Goal: Information Seeking & Learning: Learn about a topic

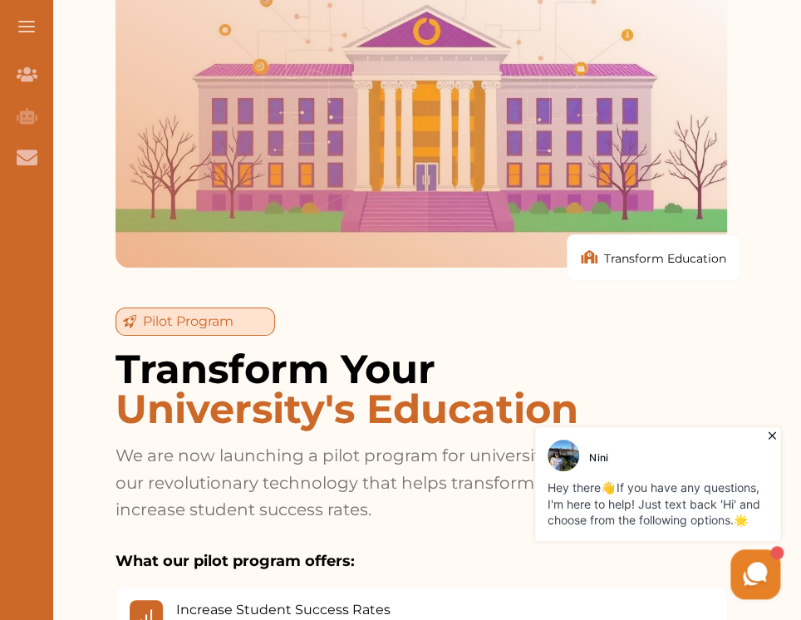
scroll to position [3323, 0]
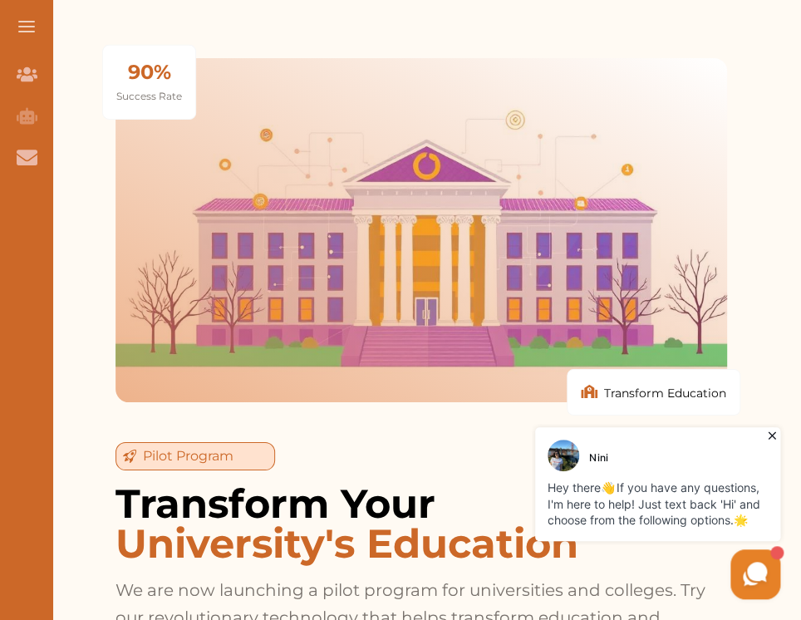
drag, startPoint x: 424, startPoint y: 206, endPoint x: 363, endPoint y: 225, distance: 63.6
click at [363, 225] on div at bounding box center [420, 230] width 611 height 344
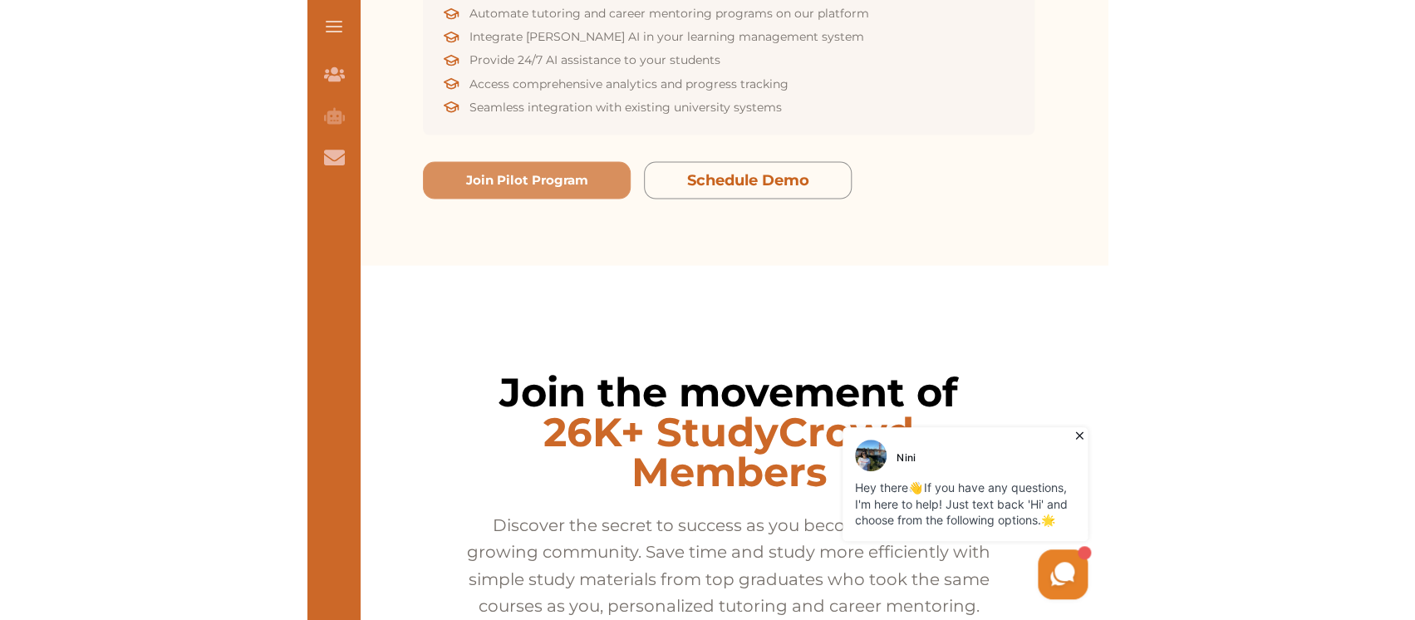
scroll to position [3712, 0]
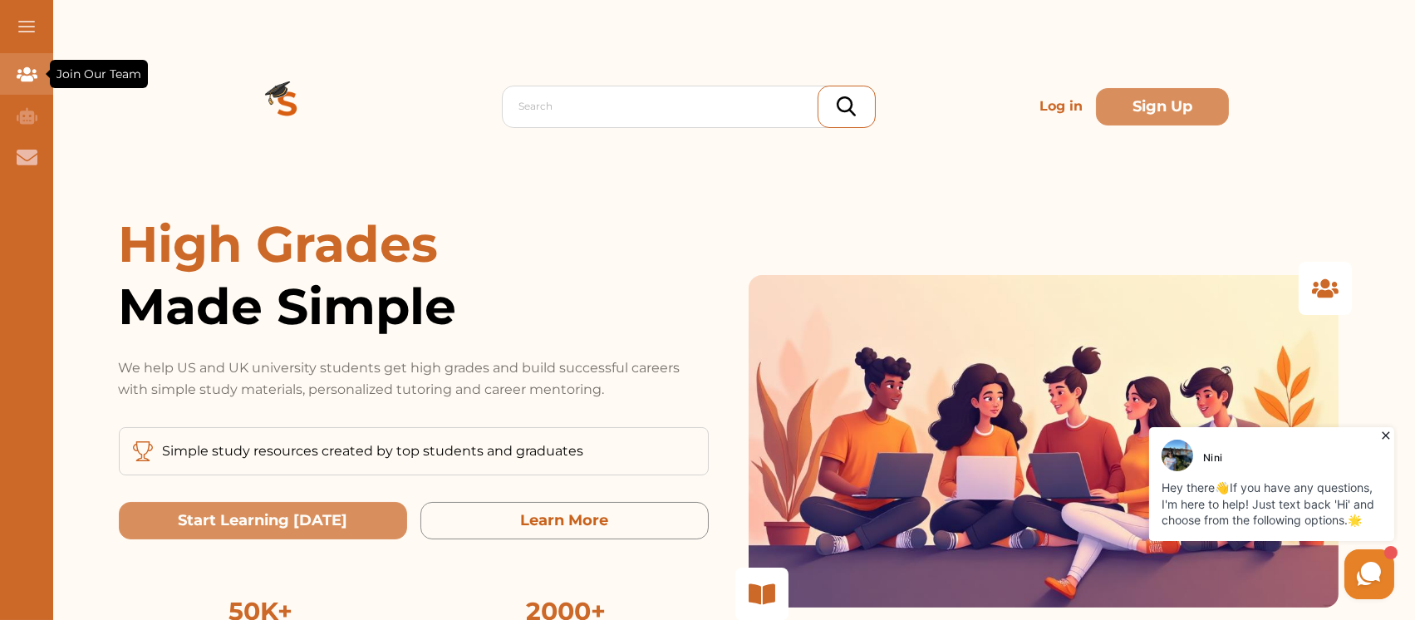
click at [29, 76] on icon "Join Our Team" at bounding box center [27, 74] width 21 height 14
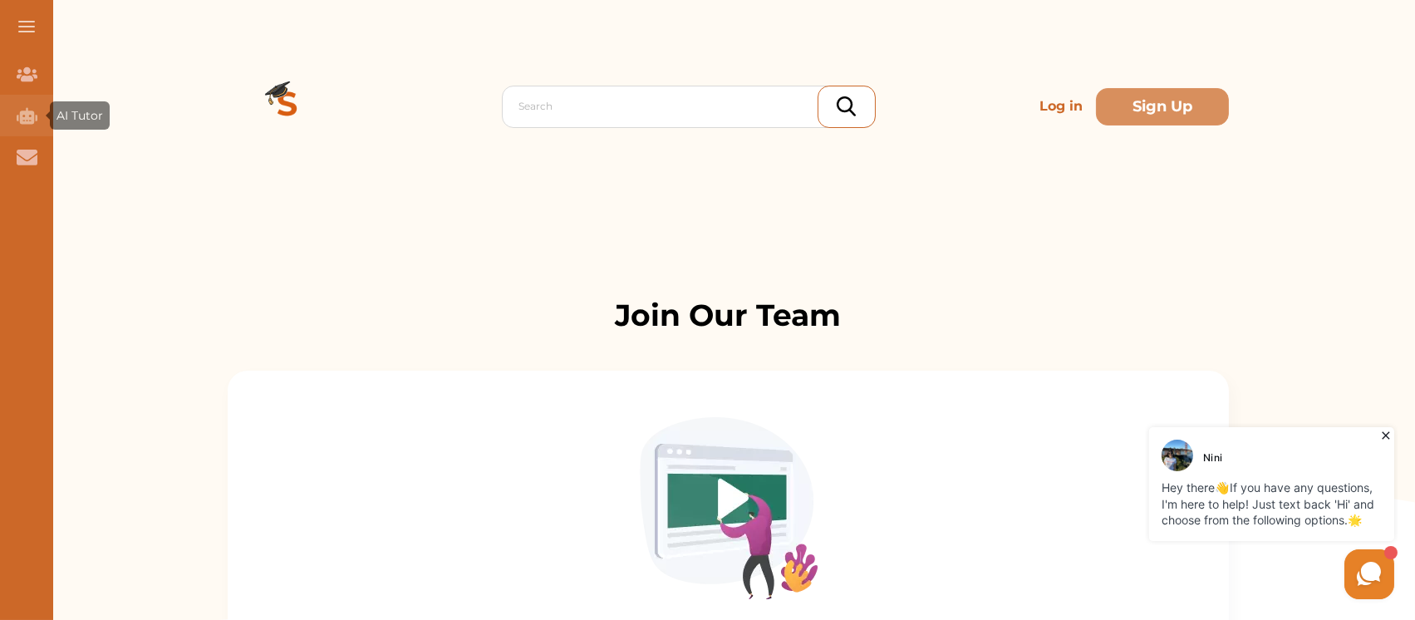
click at [23, 125] on div "AI Tutor (Coming Soon)" at bounding box center [26, 116] width 53 height 42
click at [17, 115] on icon "AI Tutor (Coming Soon)" at bounding box center [27, 115] width 21 height 17
click at [27, 147] on icon "Contact Us" at bounding box center [27, 157] width 21 height 21
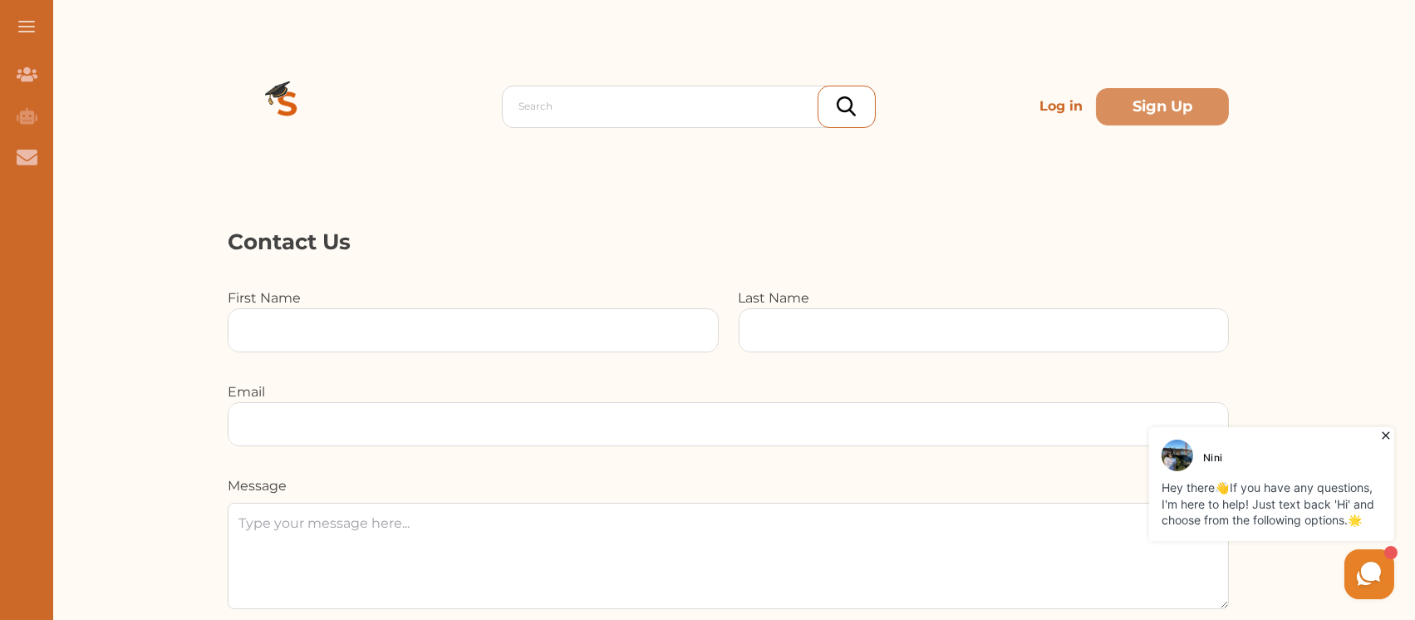
click at [26, 29] on button at bounding box center [26, 26] width 53 height 53
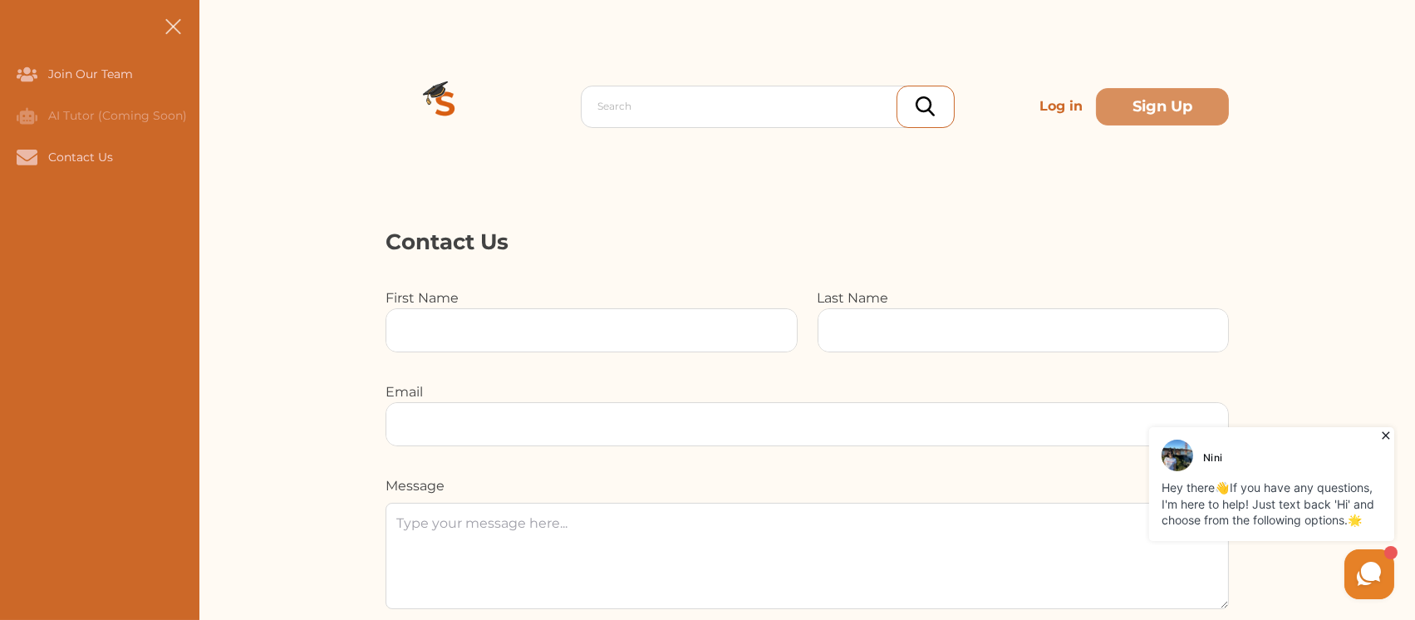
click at [434, 103] on img at bounding box center [445, 107] width 120 height 120
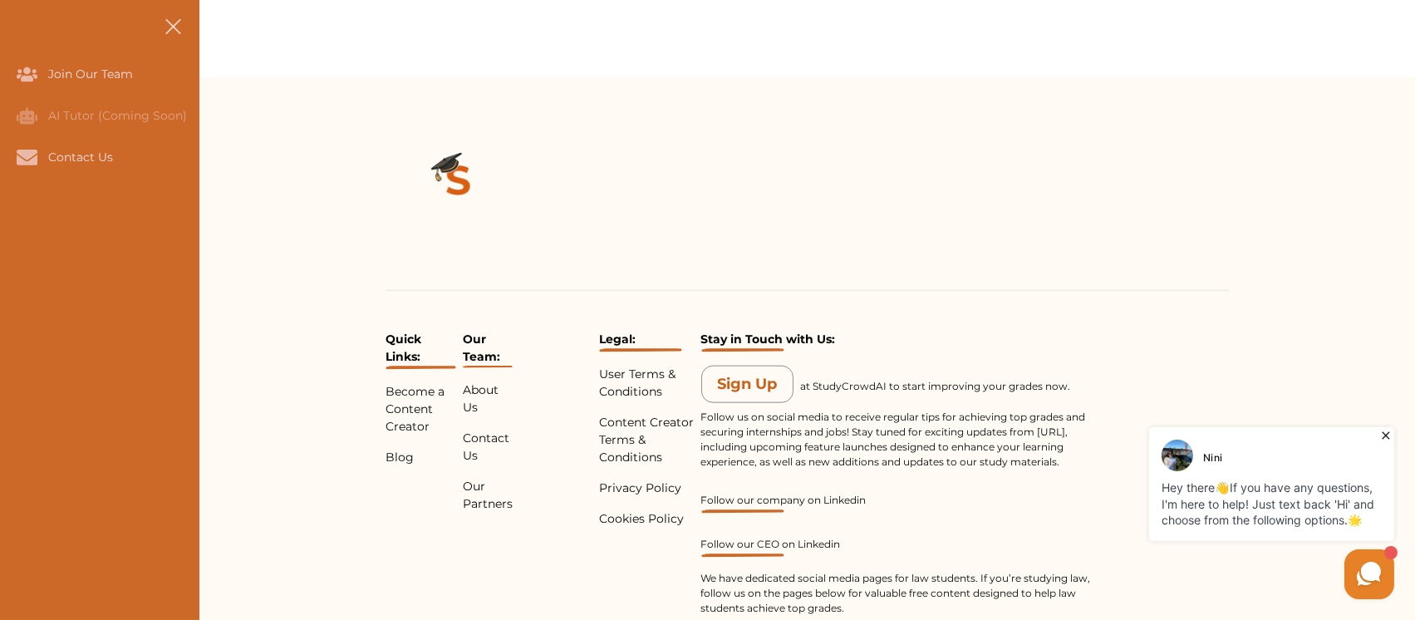
scroll to position [3728, 0]
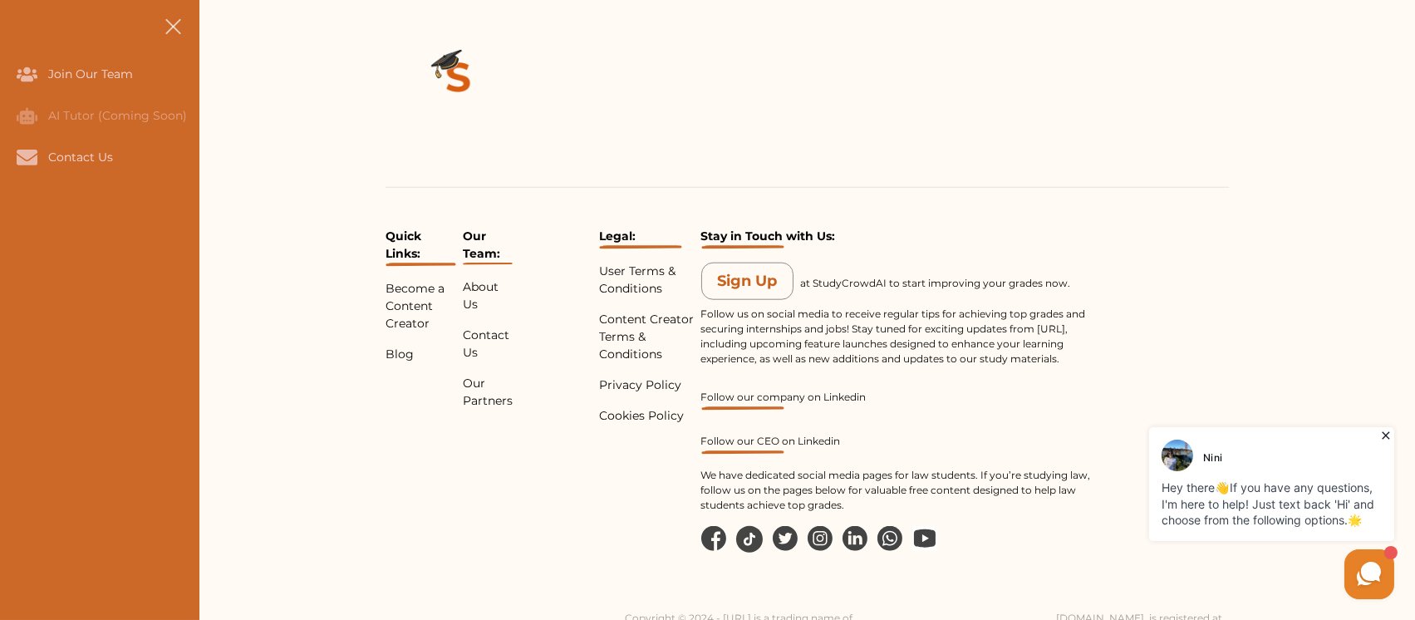
click at [166, 24] on button at bounding box center [172, 26] width 53 height 53
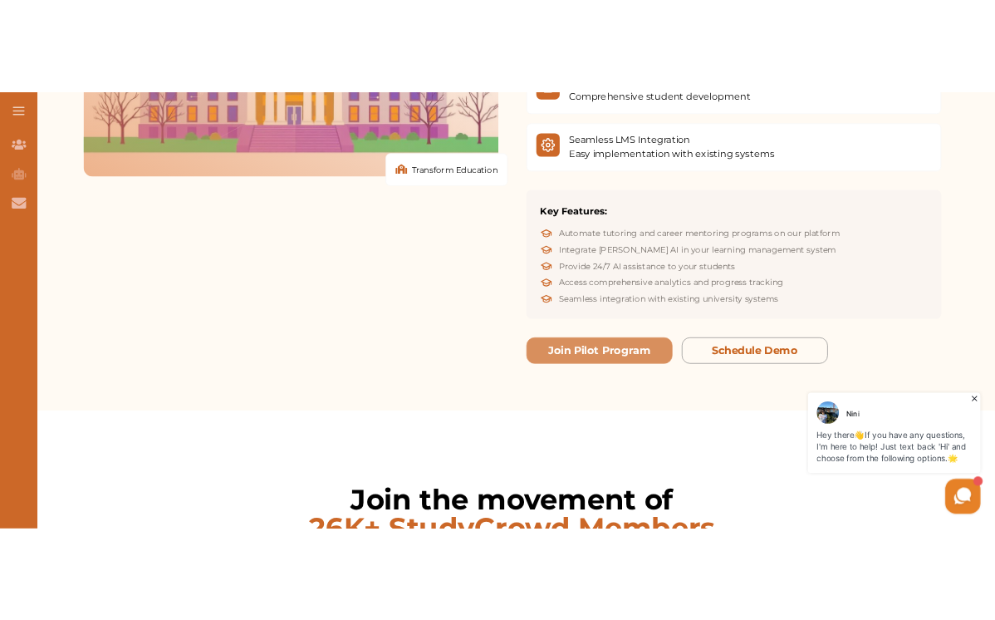
scroll to position [2629, 0]
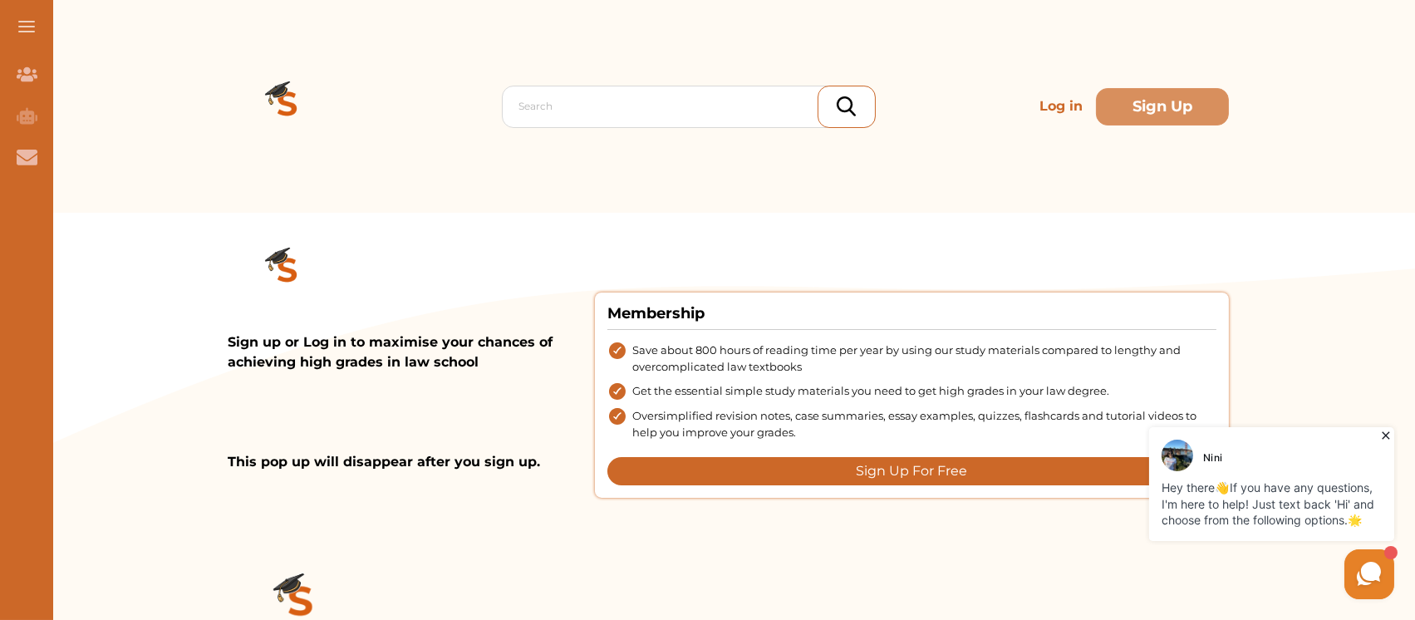
drag, startPoint x: 502, startPoint y: 178, endPoint x: 386, endPoint y: 318, distance: 181.8
click at [373, 331] on div "Sign up or Log in to maximise your chances of achieving high grades in law scho…" at bounding box center [411, 355] width 367 height 285
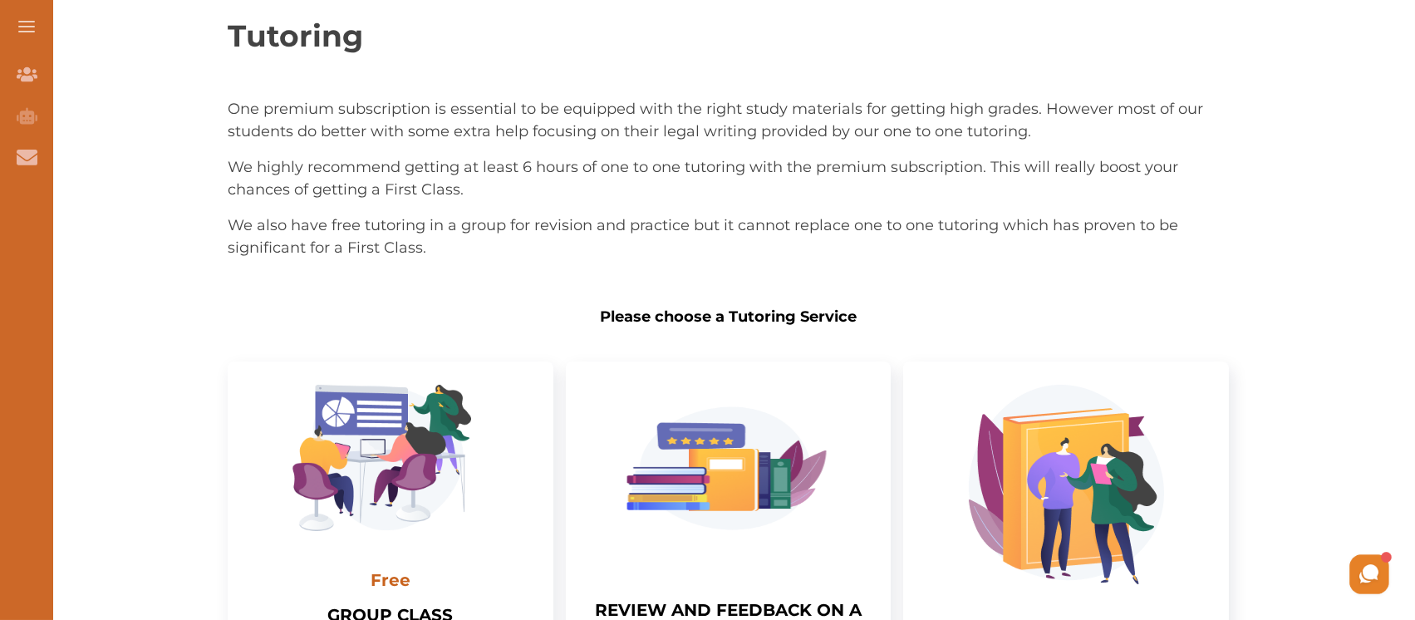
scroll to position [110, 0]
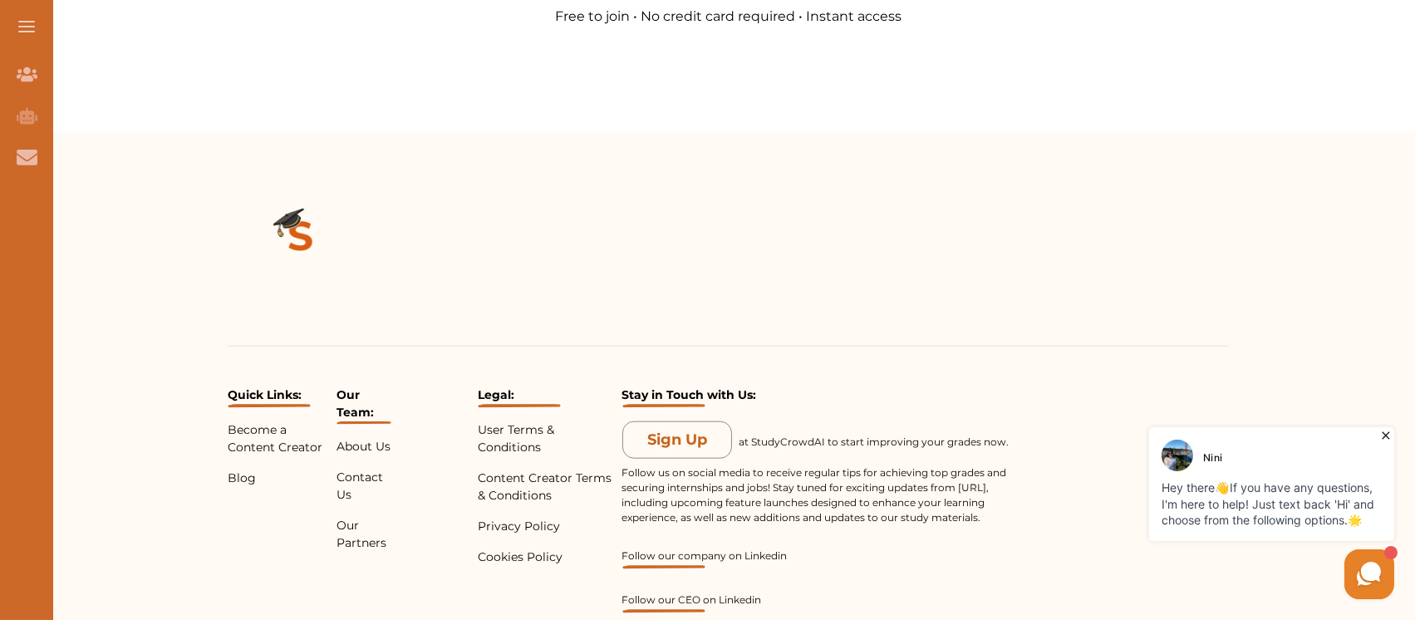
scroll to position [3655, 0]
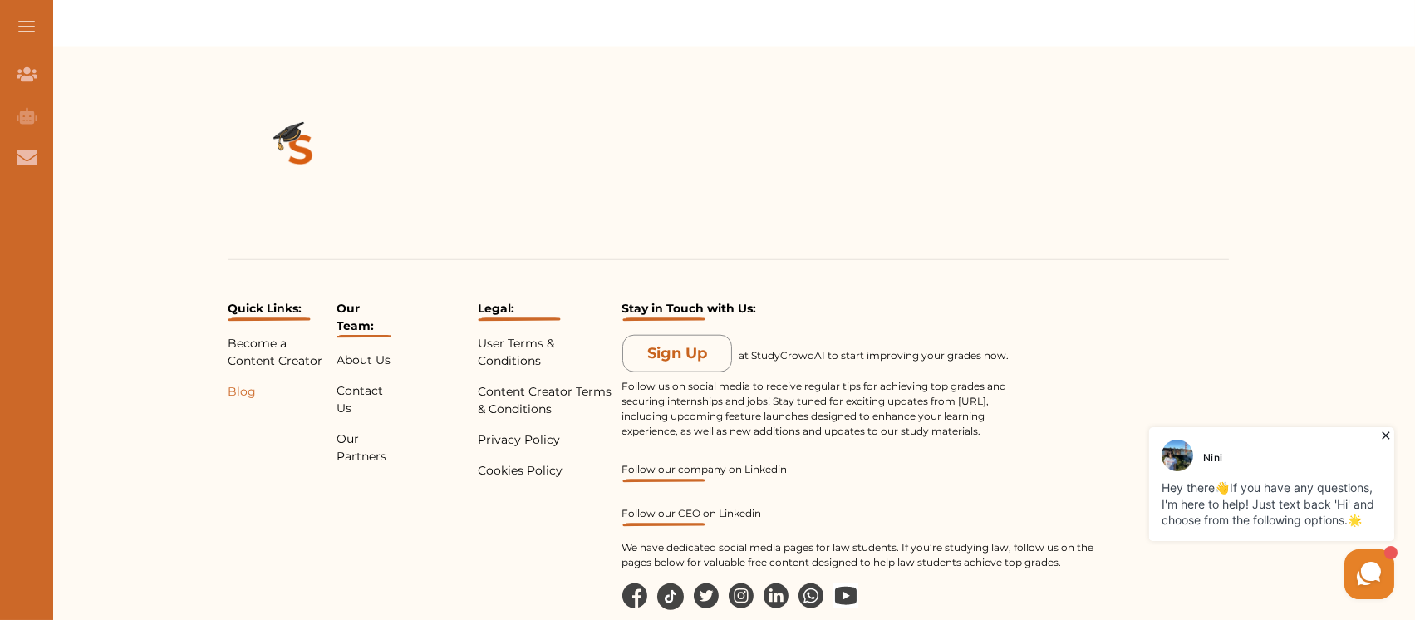
click at [239, 383] on p "Blog" at bounding box center [279, 391] width 102 height 17
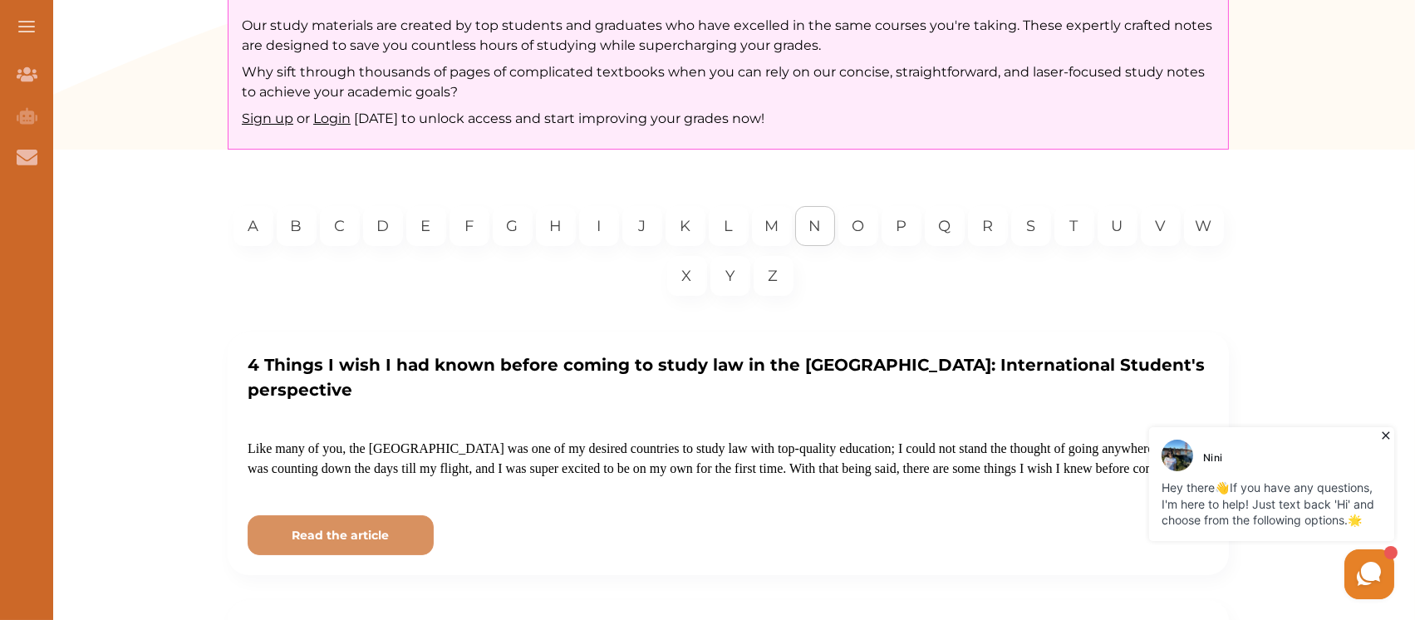
scroll to position [332, 0]
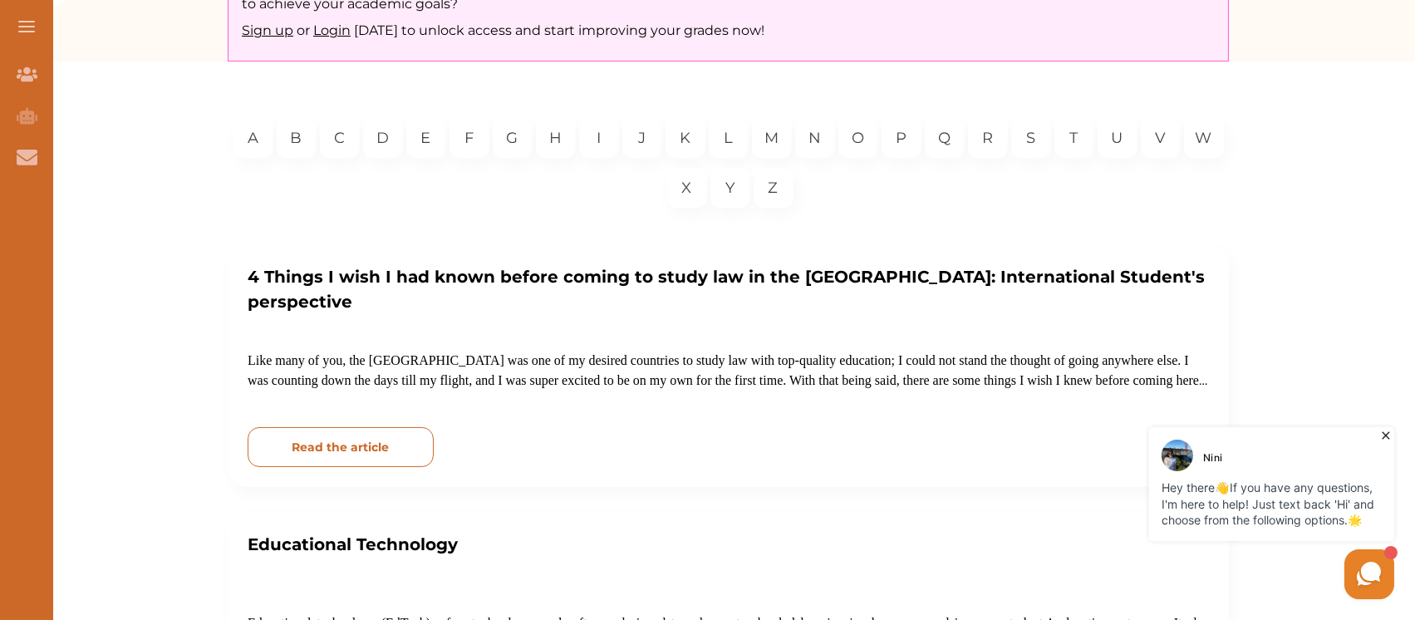
click at [373, 439] on p "Read the article" at bounding box center [340, 447] width 97 height 17
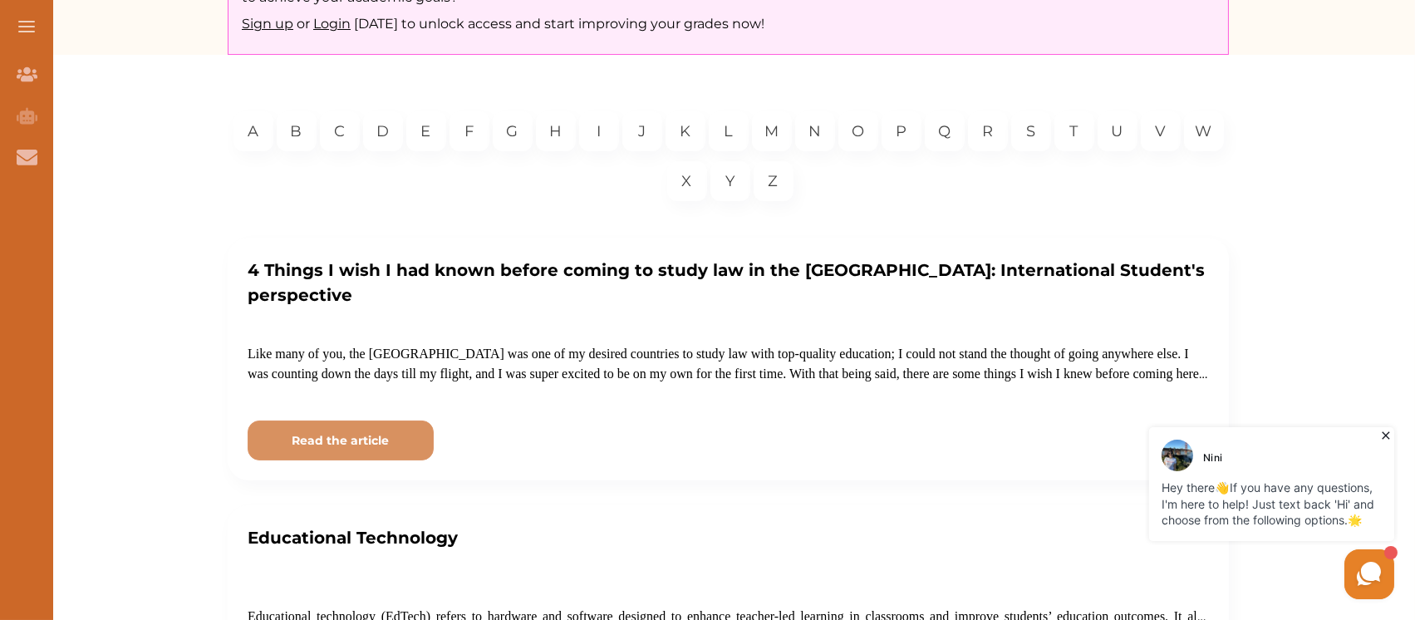
scroll to position [553, 0]
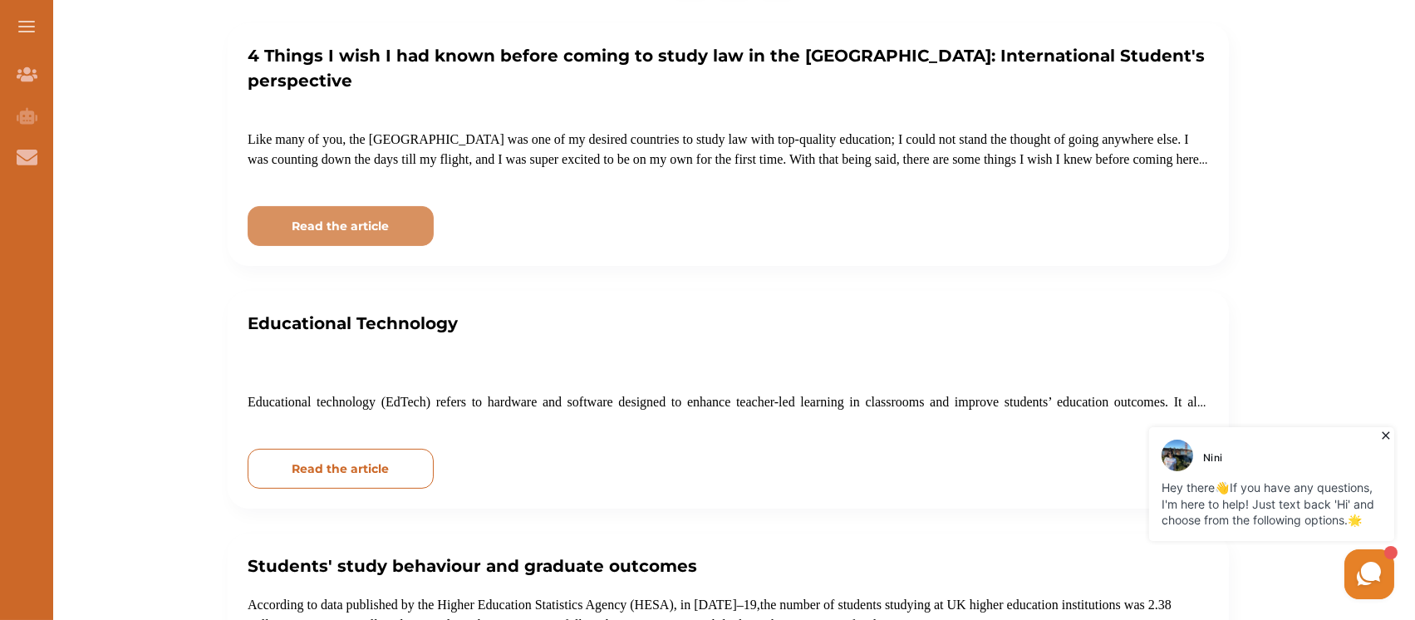
click at [351, 449] on button "Read the article" at bounding box center [341, 469] width 186 height 40
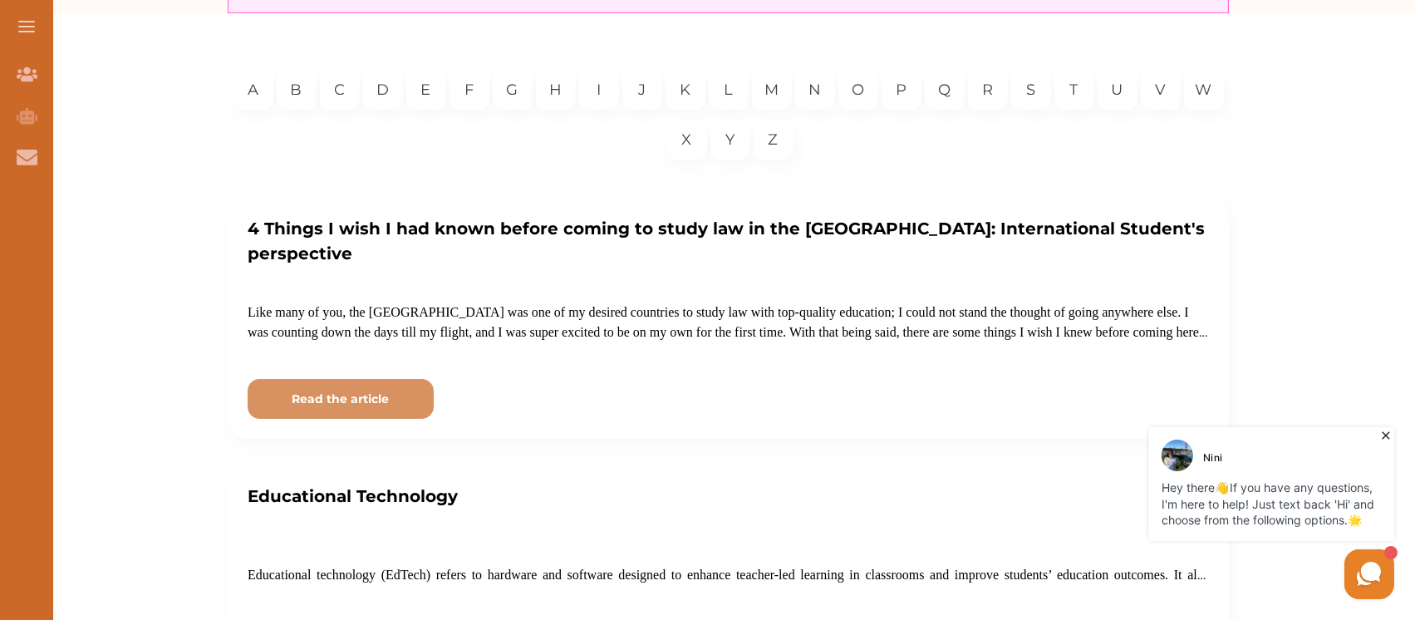
scroll to position [240, 0]
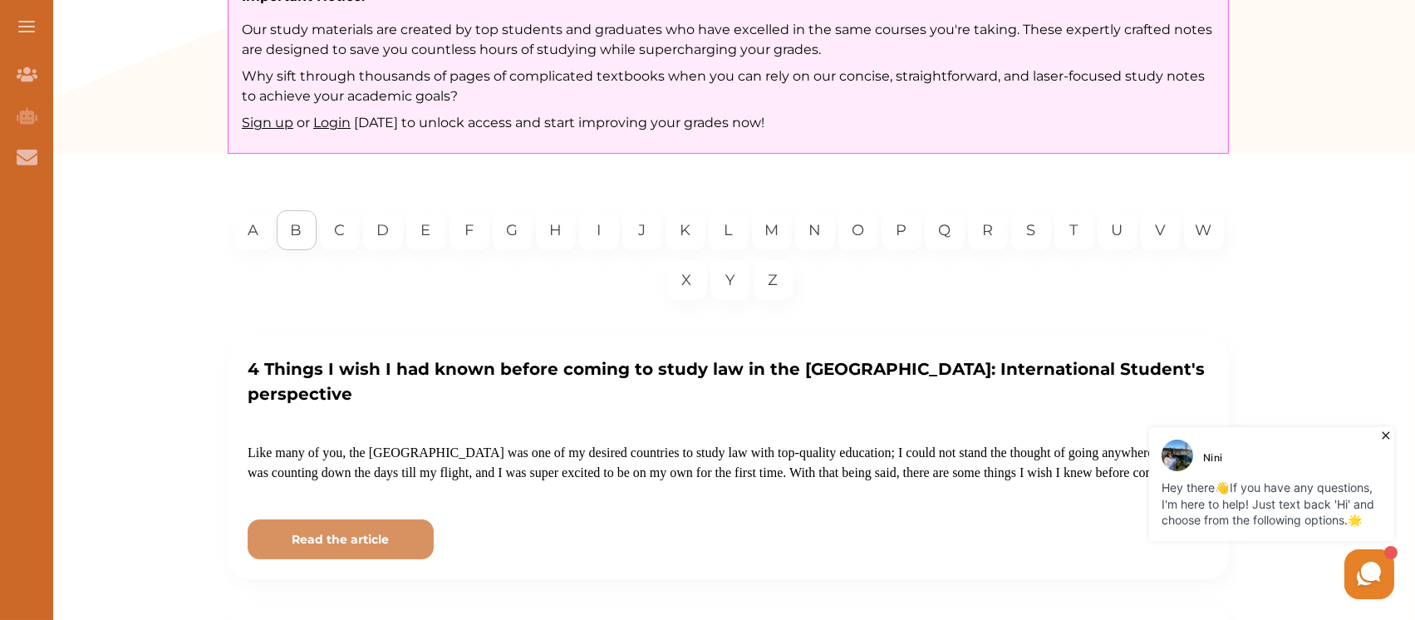
click at [297, 240] on p "B" at bounding box center [297, 230] width 12 height 22
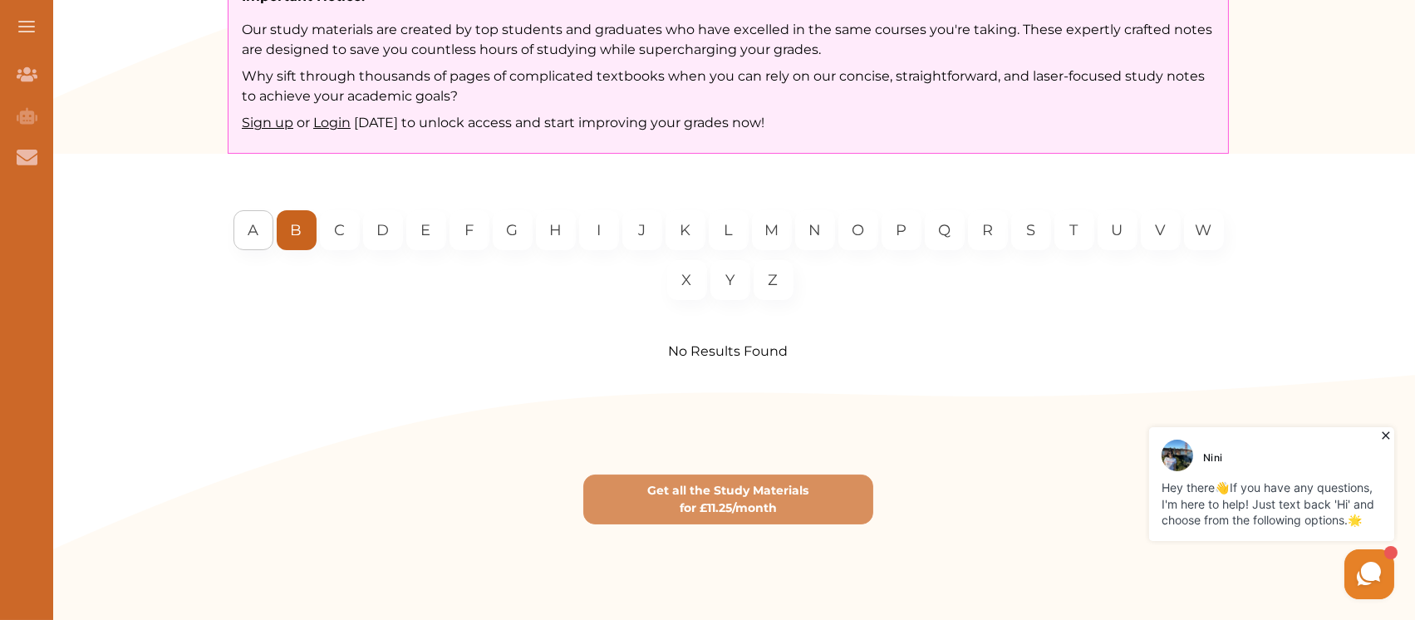
click at [247, 233] on div "A" at bounding box center [253, 230] width 40 height 40
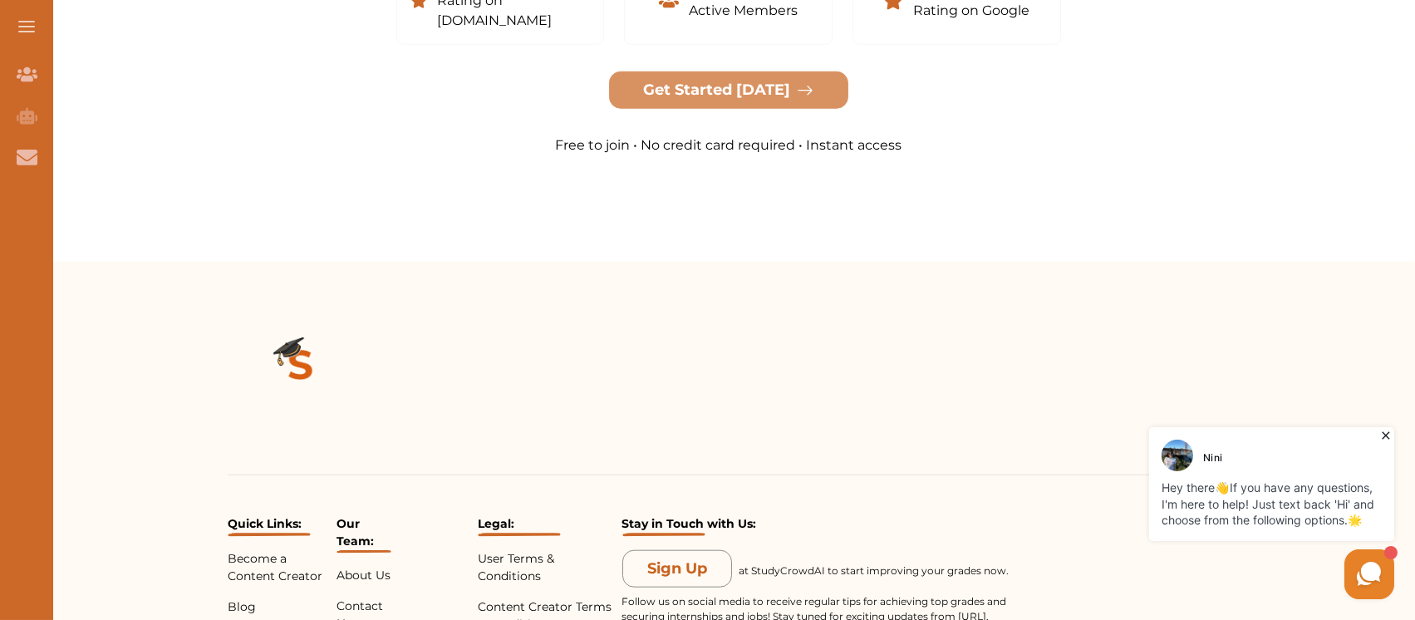
scroll to position [3655, 0]
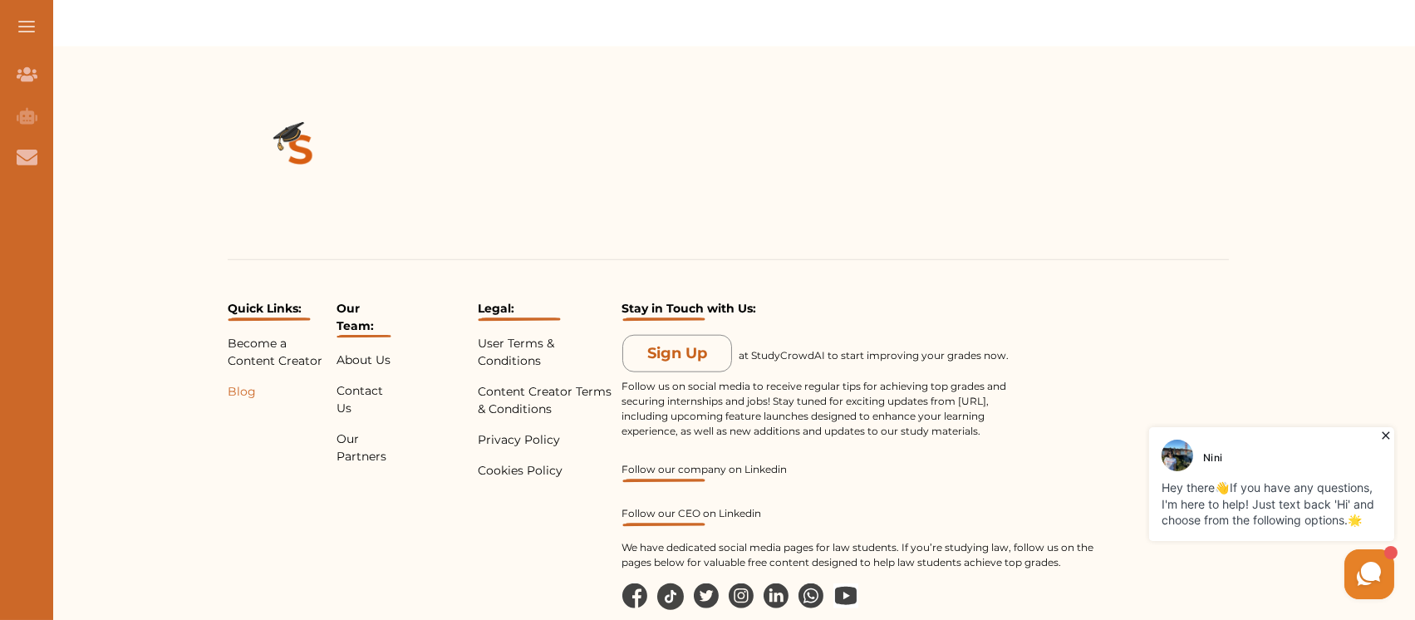
click at [241, 383] on p "Blog" at bounding box center [279, 391] width 102 height 17
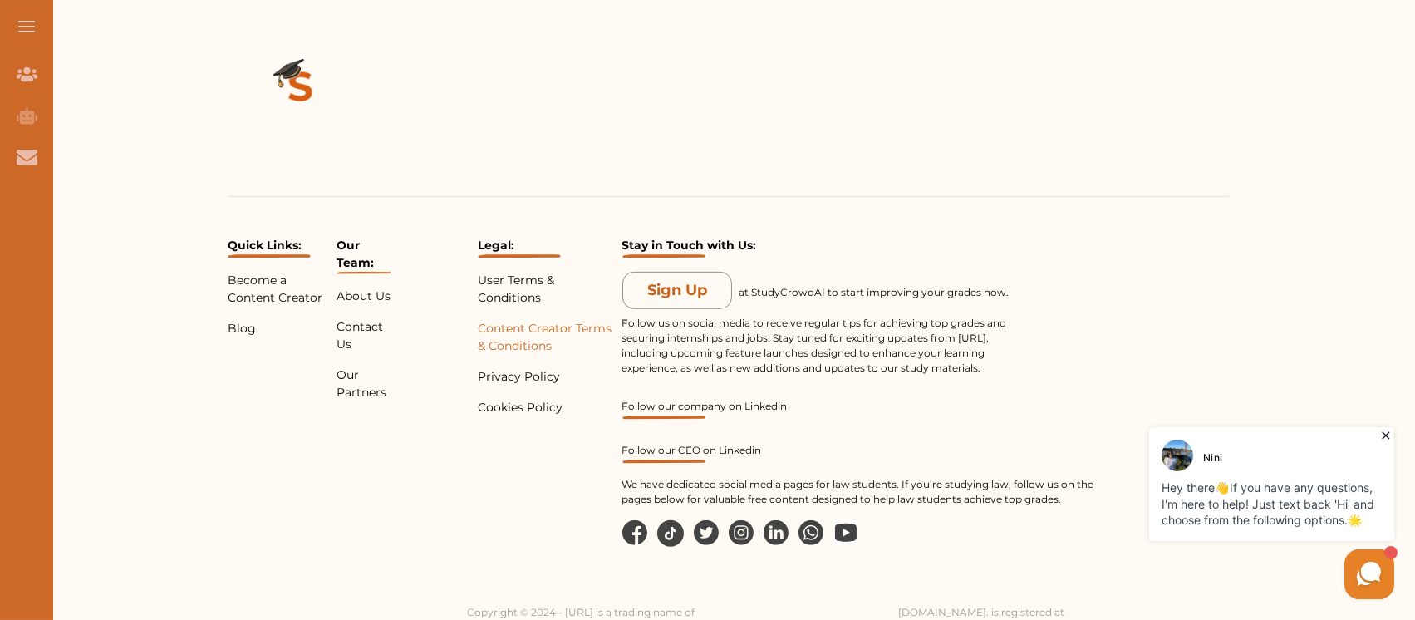
scroll to position [2123, 0]
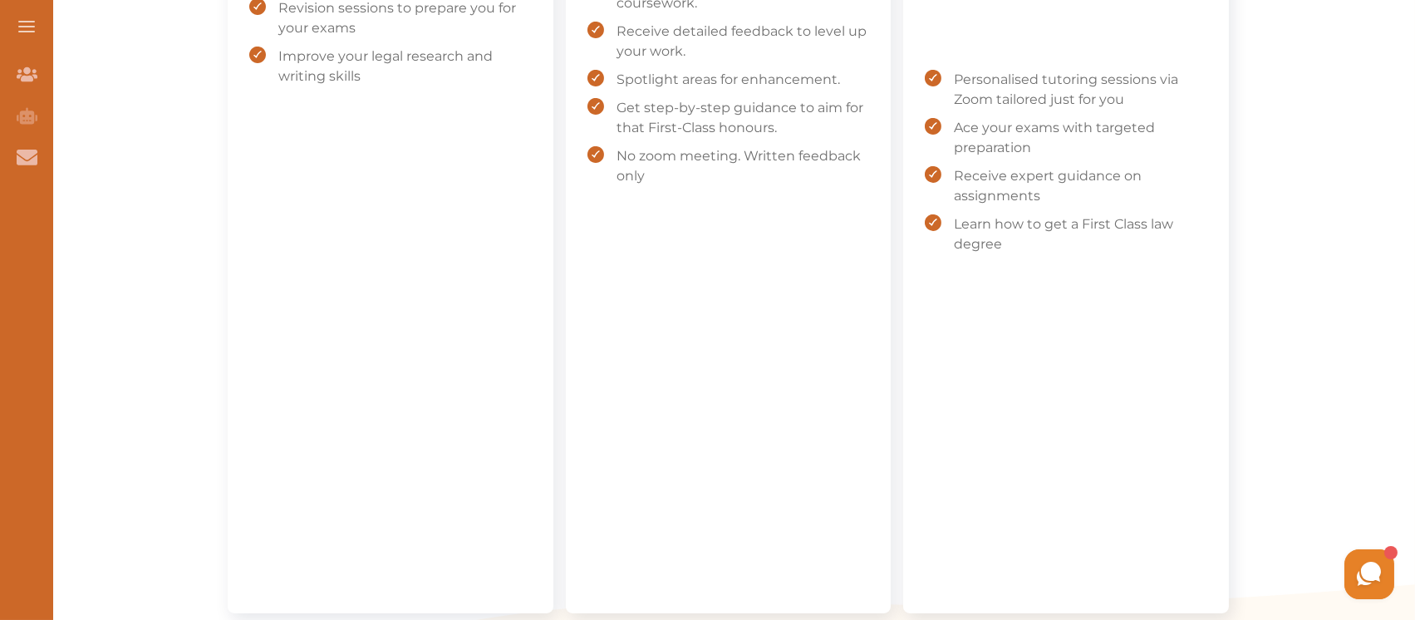
scroll to position [997, 0]
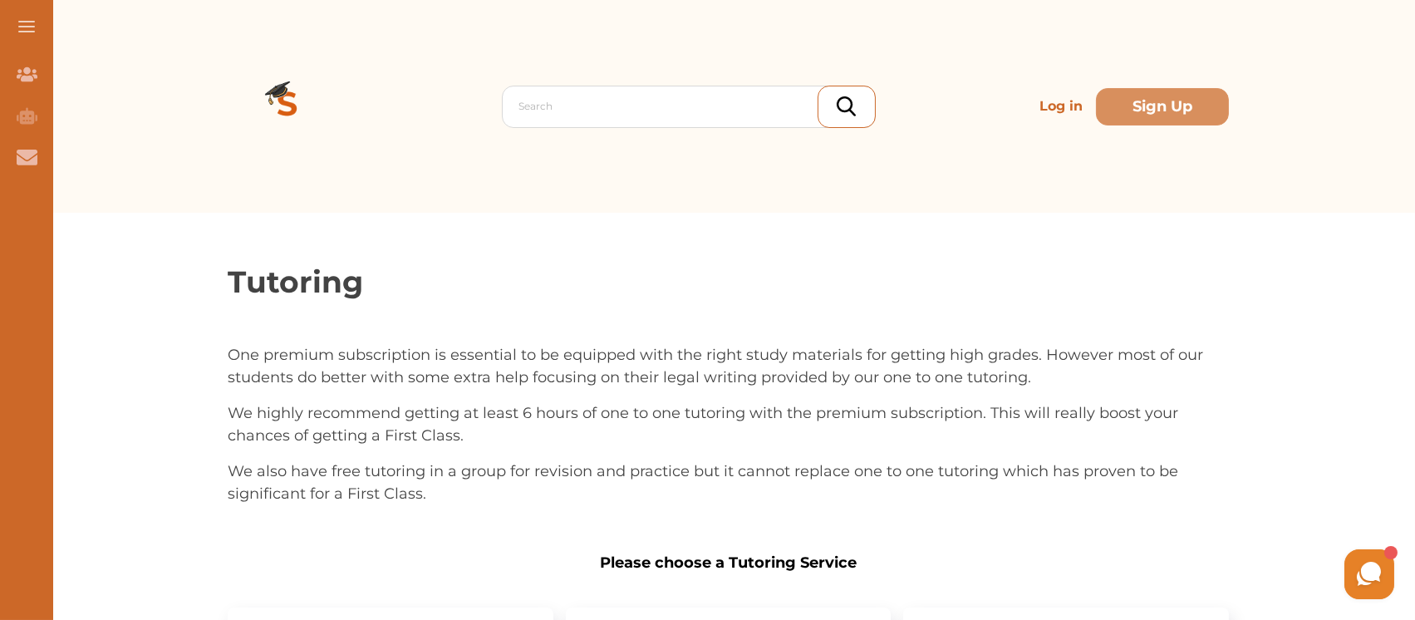
scroll to position [110, 0]
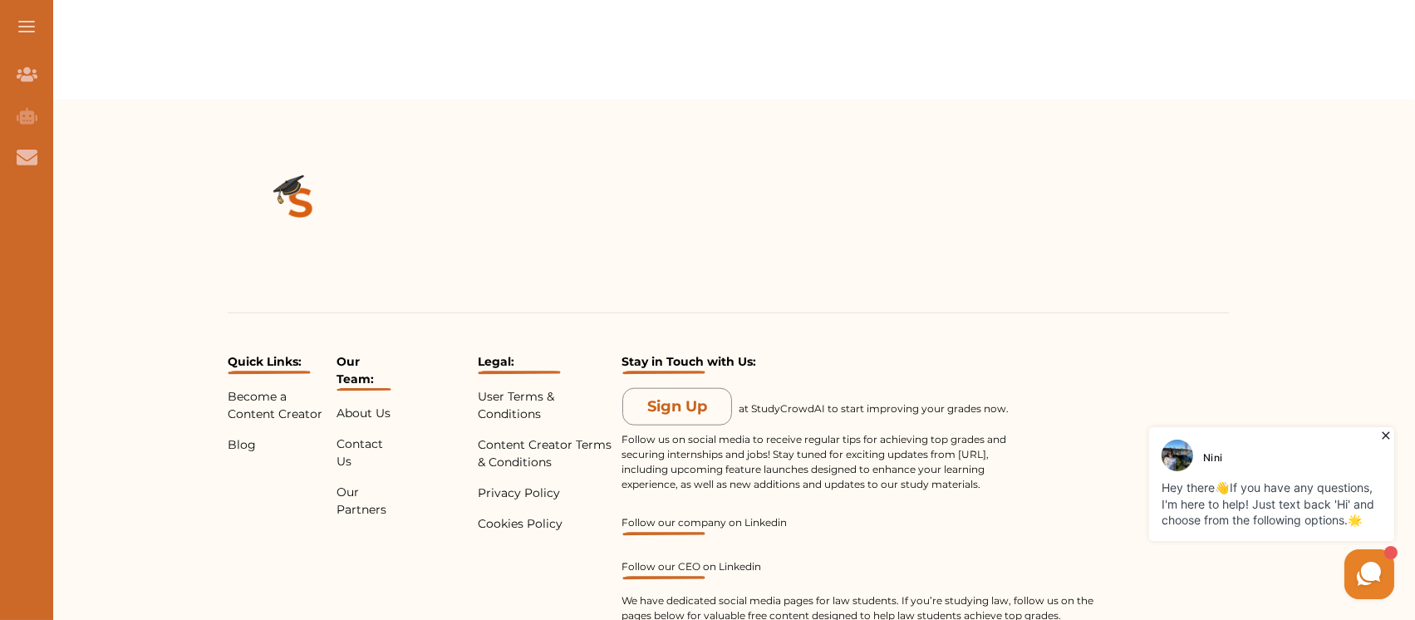
scroll to position [3712, 0]
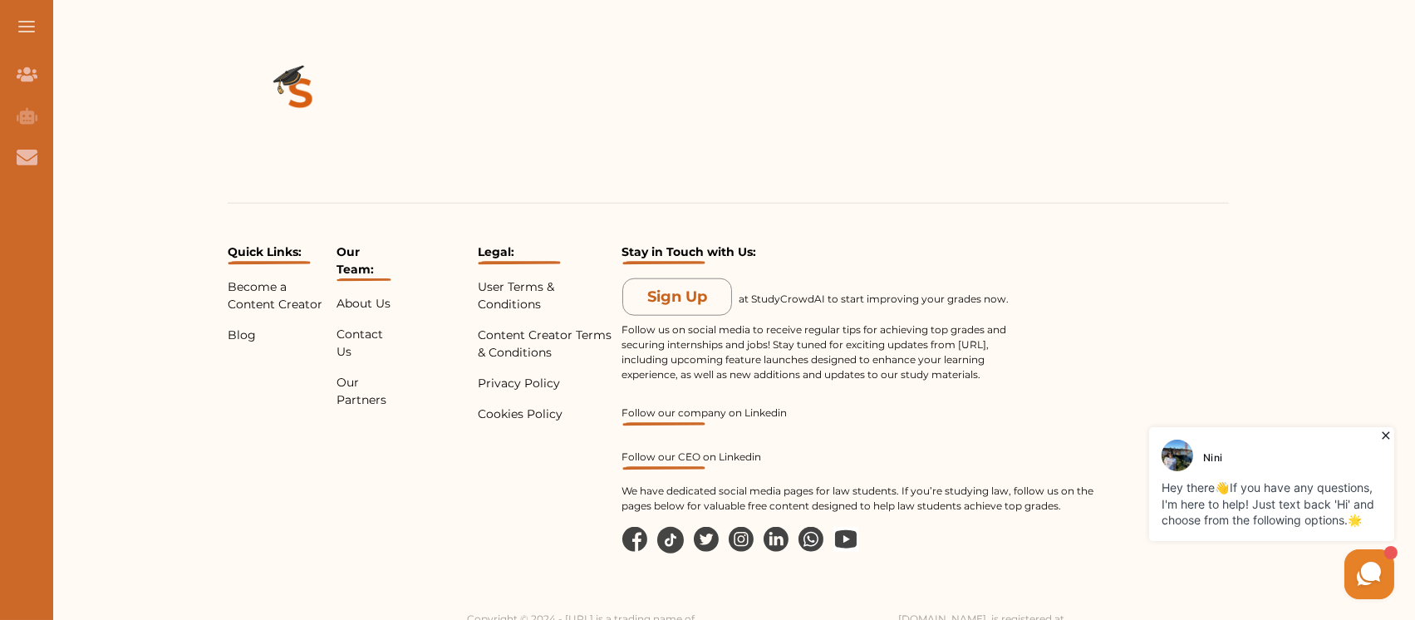
click at [634, 527] on img at bounding box center [634, 539] width 25 height 25
click at [665, 533] on icon at bounding box center [671, 539] width 12 height 13
click at [704, 527] on img at bounding box center [706, 539] width 25 height 25
click at [738, 527] on img at bounding box center [741, 539] width 25 height 25
click at [766, 527] on img at bounding box center [775, 539] width 25 height 25
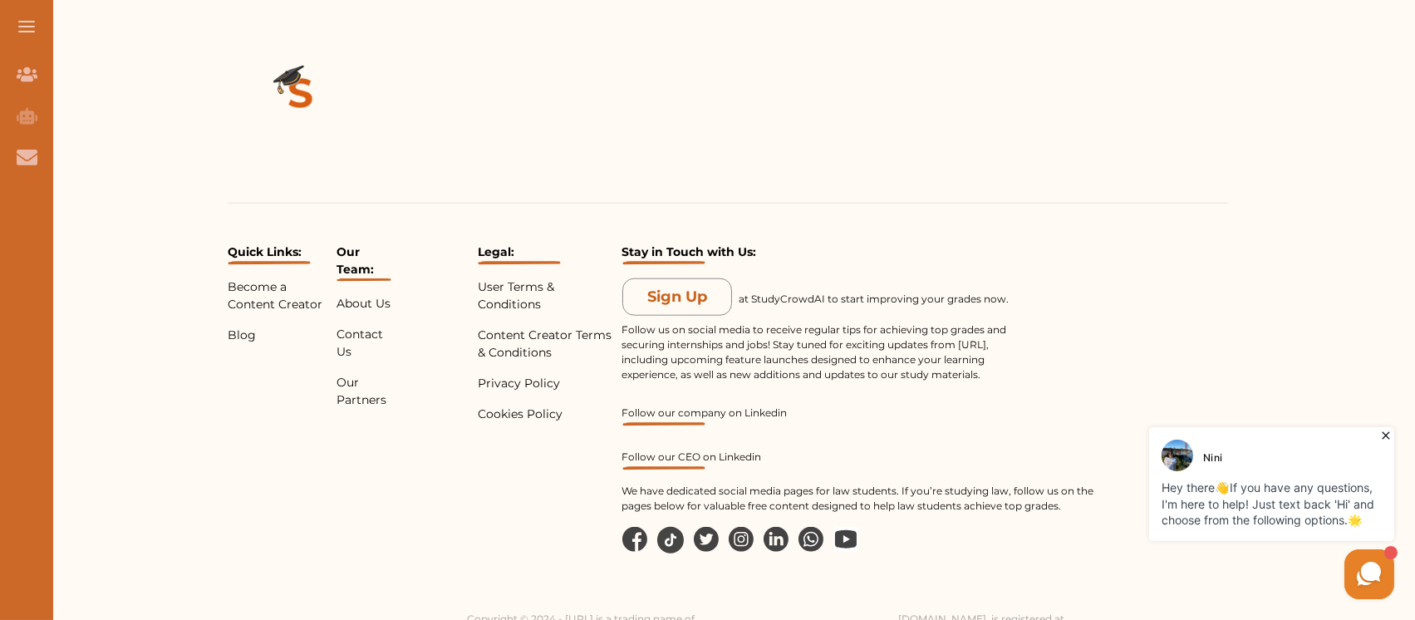
click at [805, 527] on img at bounding box center [810, 539] width 25 height 25
click at [839, 527] on img at bounding box center [845, 539] width 25 height 25
